Goal: Information Seeking & Learning: Learn about a topic

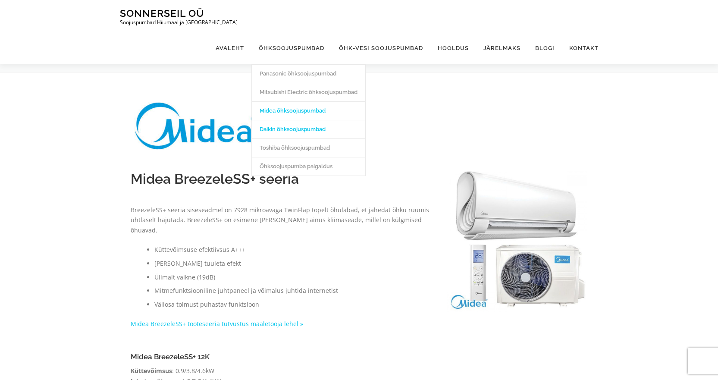
click at [292, 120] on link "Daikin õhksoojuspumbad" at bounding box center [308, 129] width 113 height 19
click at [269, 64] on link "Panasonic õhksoojuspumbad" at bounding box center [308, 73] width 113 height 19
click at [289, 157] on link "Õhksoojuspumba paigaldus" at bounding box center [308, 166] width 113 height 19
click at [289, 120] on link "Daikin õhksoojuspumbad" at bounding box center [308, 129] width 113 height 19
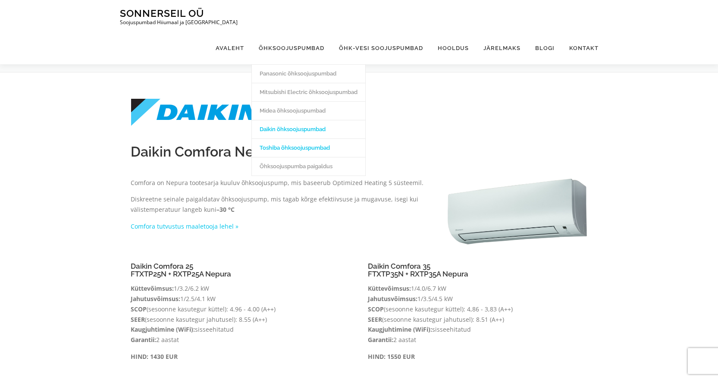
click at [292, 138] on link "Toshiba õhksoojuspumbad" at bounding box center [308, 147] width 113 height 19
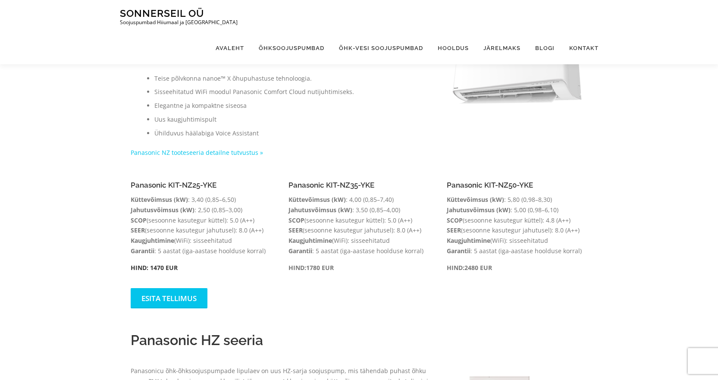
scroll to position [86, 0]
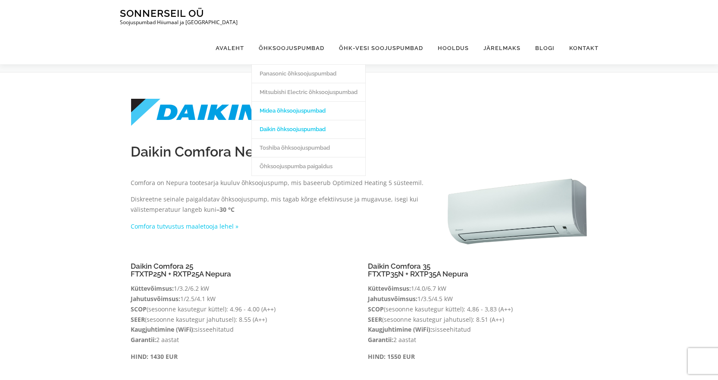
click at [289, 101] on link "Midea õhksoojuspumbad" at bounding box center [308, 110] width 113 height 19
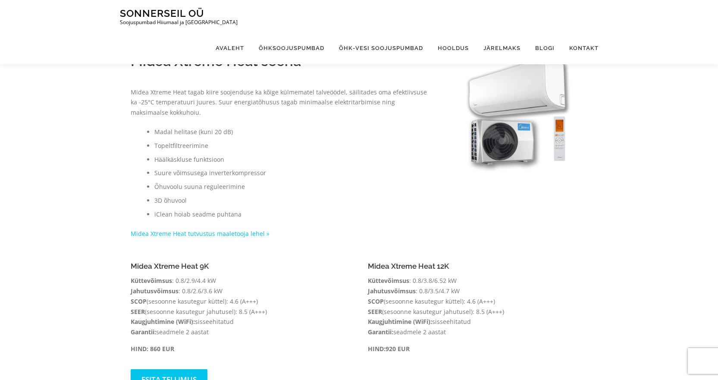
scroll to position [447, 0]
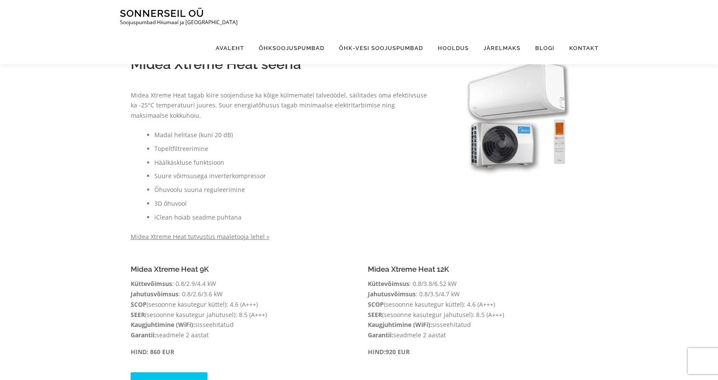
click at [233, 232] on link "Midea Xtreme Heat tutvustus maaletooja lehel »" at bounding box center [200, 236] width 139 height 8
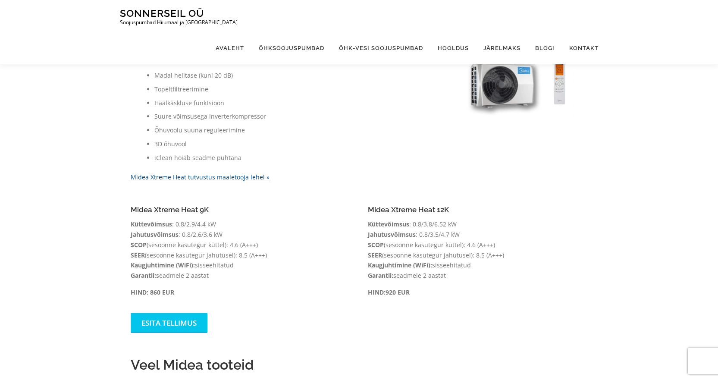
scroll to position [474, 0]
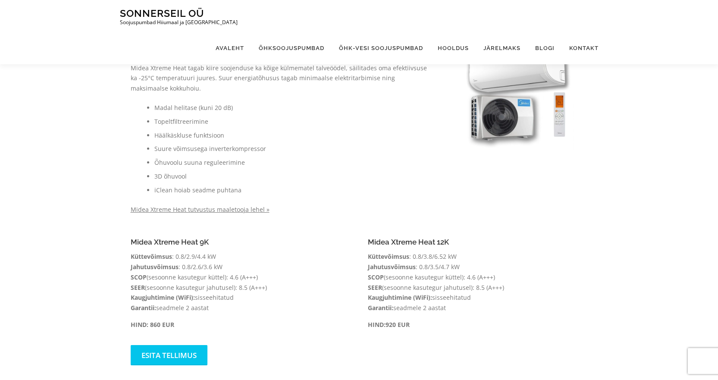
click at [227, 205] on link "Midea Xtreme Heat tutvustus maaletooja lehel »" at bounding box center [200, 209] width 139 height 8
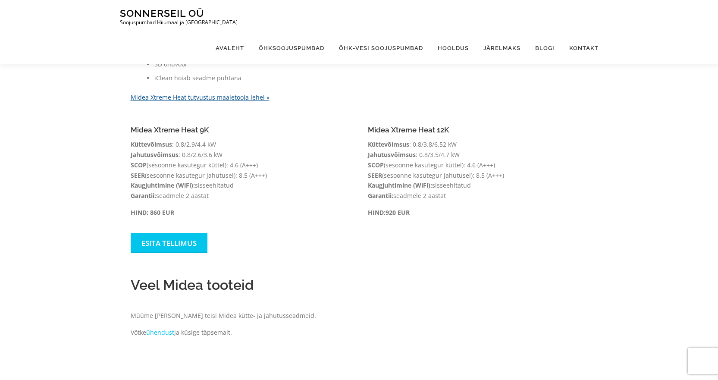
scroll to position [490, 0]
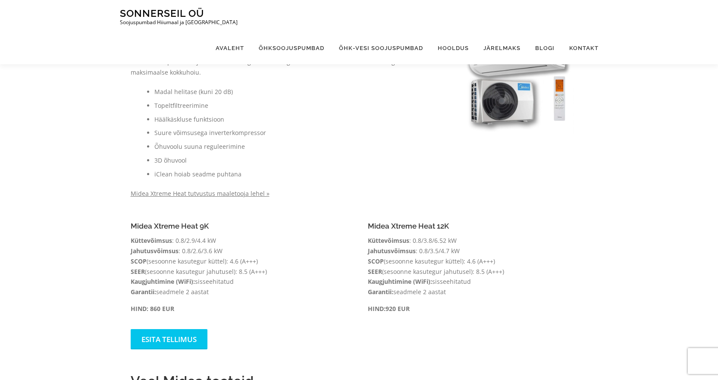
click at [223, 189] on link "Midea Xtreme Heat tutvustus maaletooja lehel »" at bounding box center [200, 193] width 139 height 8
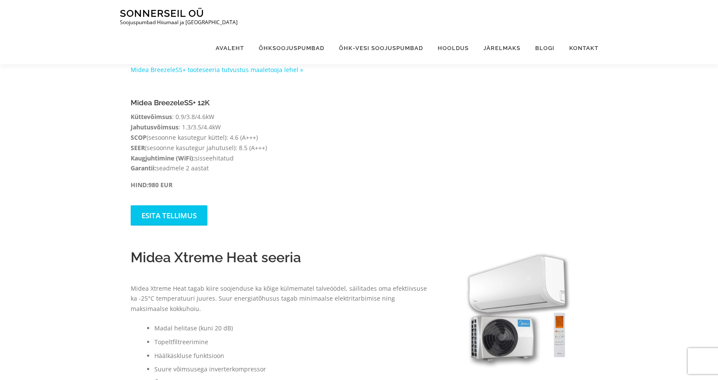
scroll to position [259, 0]
